Goal: Task Accomplishment & Management: Use online tool/utility

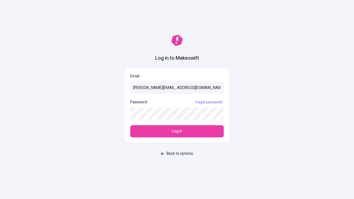
type input "sasha+test-ui@makeswift.com"
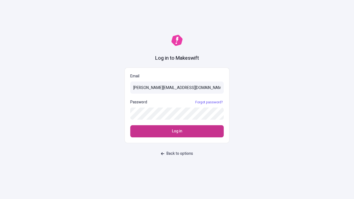
click at [177, 131] on span "Log in" at bounding box center [177, 131] width 10 height 6
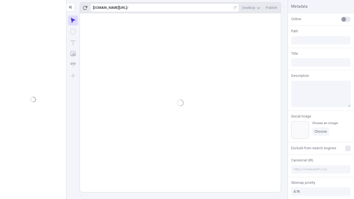
type input "/deep-link-acidus"
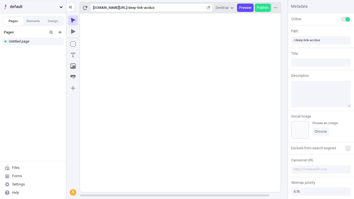
click at [33, 7] on span "default" at bounding box center [33, 7] width 47 height 6
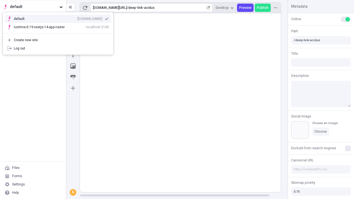
click at [77, 18] on div "[DOMAIN_NAME]" at bounding box center [89, 19] width 25 height 4
click at [60, 32] on icon "Add new" at bounding box center [59, 32] width 3 height 3
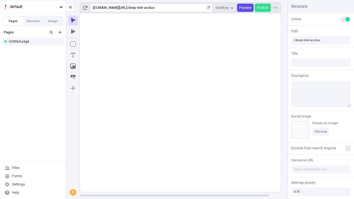
click at [35, 50] on div "Blank page" at bounding box center [34, 50] width 53 height 8
type input "/deep-link-cibus"
